Goal: Transaction & Acquisition: Purchase product/service

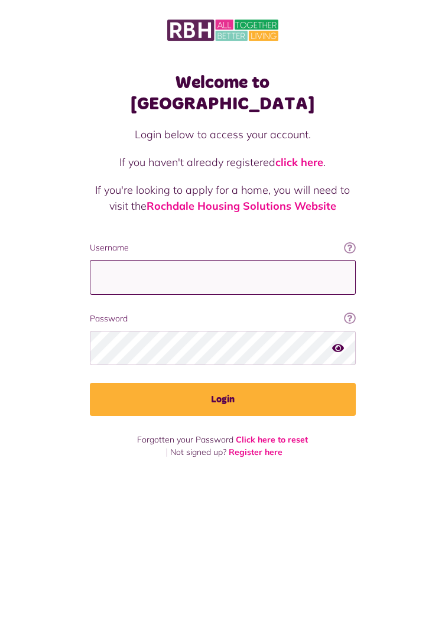
click at [226, 272] on input "Username" at bounding box center [223, 277] width 266 height 35
type input "**********"
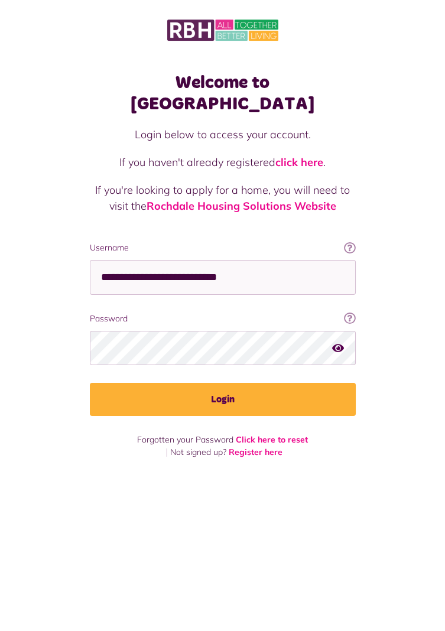
click at [90, 383] on button "Login" at bounding box center [223, 399] width 266 height 33
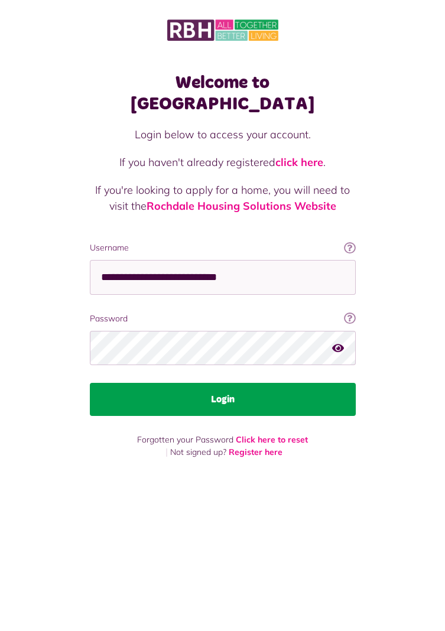
click at [265, 383] on button "Login" at bounding box center [223, 399] width 266 height 33
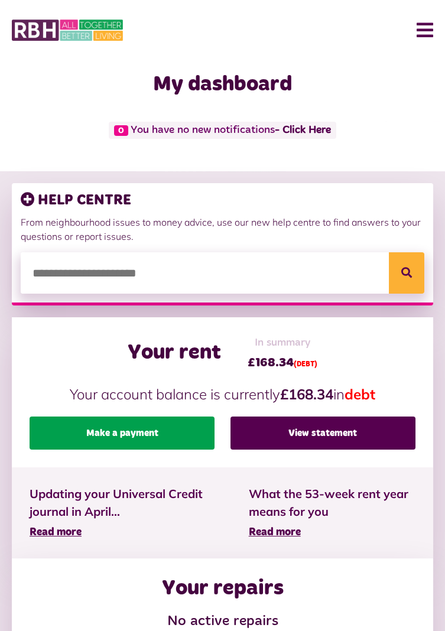
click at [143, 430] on link "Make a payment" at bounding box center [122, 433] width 185 height 33
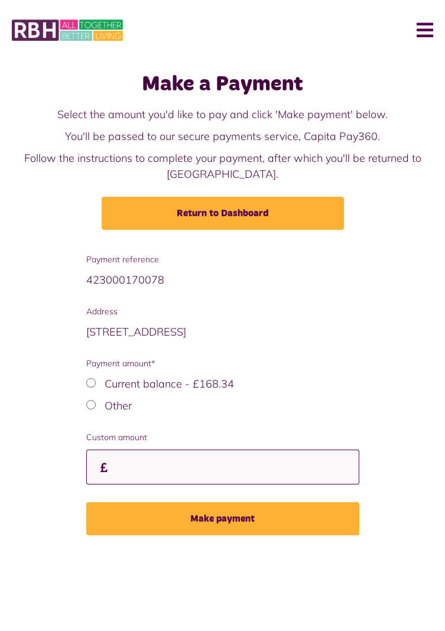
click at [151, 466] on input "Custom amount" at bounding box center [222, 467] width 273 height 35
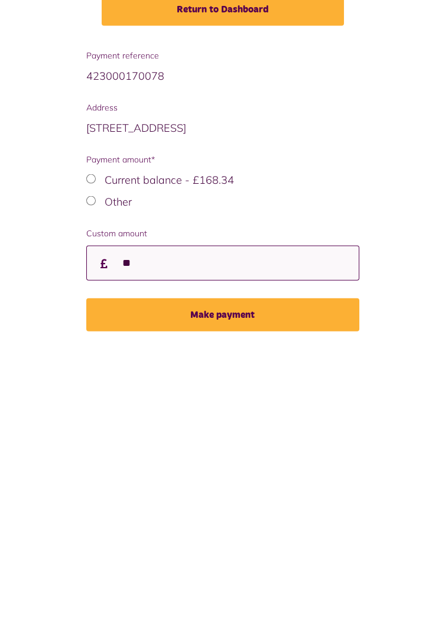
type input "**"
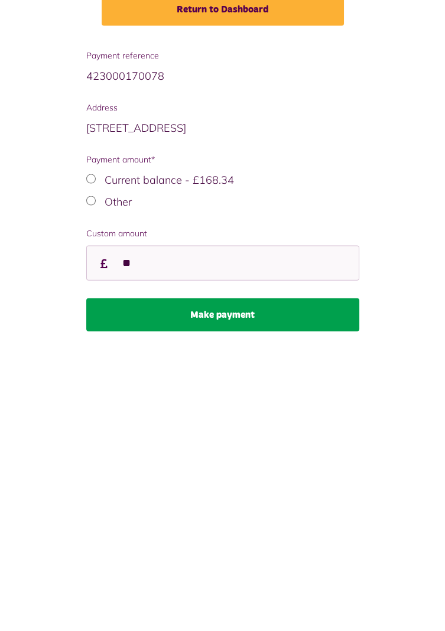
click at [295, 518] on button "Make payment" at bounding box center [222, 518] width 273 height 33
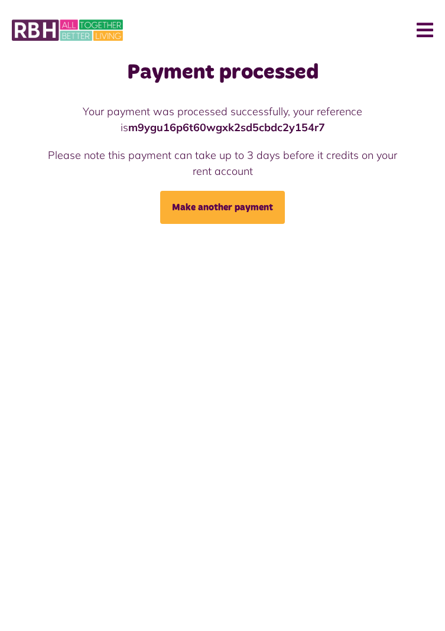
click at [431, 30] on button "Menu" at bounding box center [420, 30] width 25 height 37
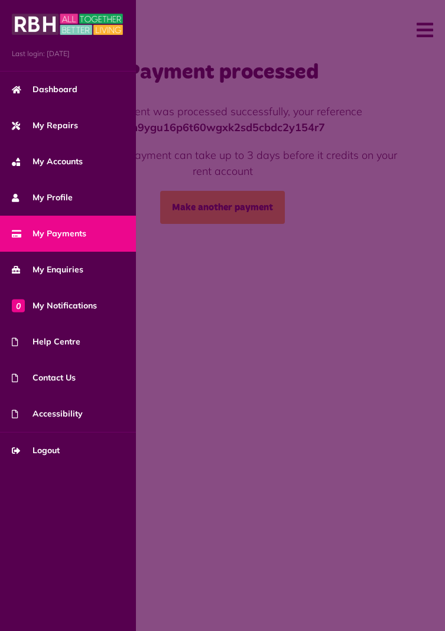
click at [56, 231] on span "My Payments" at bounding box center [49, 233] width 74 height 12
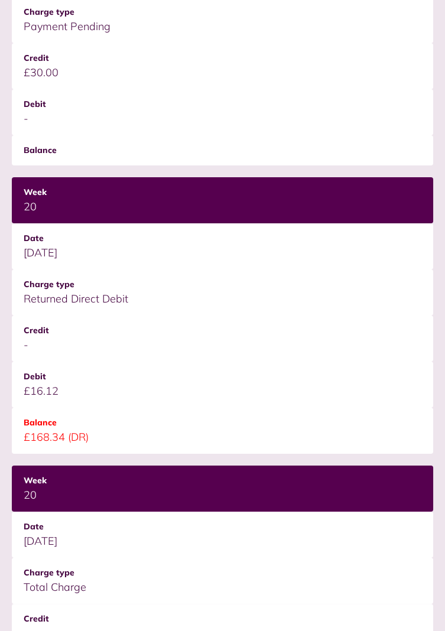
scroll to position [359, 0]
